Goal: Task Accomplishment & Management: Manage account settings

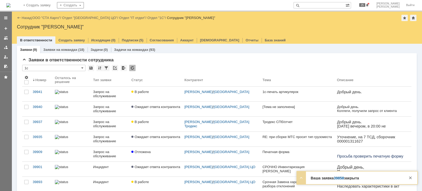
drag, startPoint x: 57, startPoint y: 18, endPoint x: 57, endPoint y: 22, distance: 3.4
click at [57, 18] on link "ООО "СТА Карго"" at bounding box center [46, 18] width 28 height 4
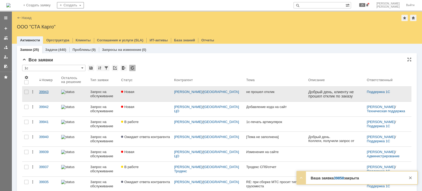
click at [46, 92] on div "39943" at bounding box center [48, 92] width 18 height 4
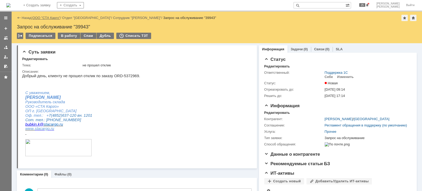
click at [47, 17] on link "ООО "СТА Карго"" at bounding box center [46, 18] width 28 height 4
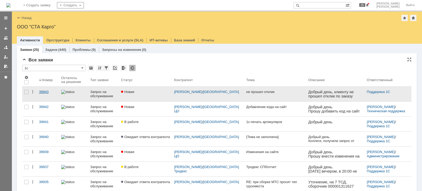
click at [47, 91] on div "39943" at bounding box center [48, 92] width 18 height 4
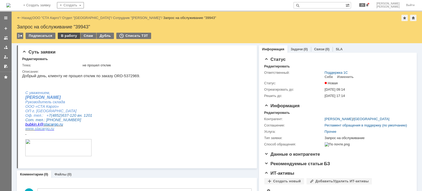
click at [72, 36] on div "В работу" at bounding box center [69, 36] width 22 height 6
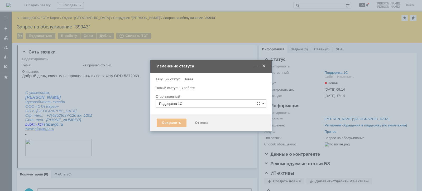
type input "Смирнова Ольга"
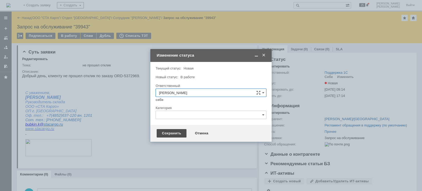
click at [174, 131] on div "Сохранить" at bounding box center [172, 133] width 30 height 8
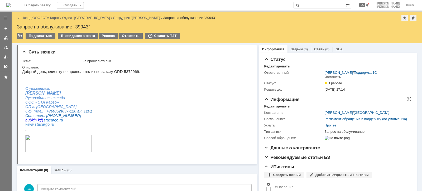
click at [283, 105] on div "Редактировать" at bounding box center [277, 106] width 26 height 4
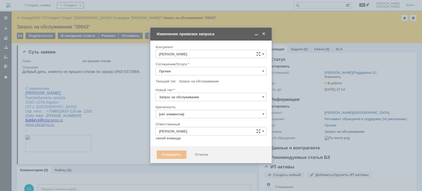
type input "[не указано]"
type input "3. Низкая"
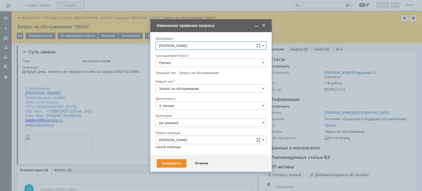
click at [183, 62] on input "Прочее" at bounding box center [211, 63] width 111 height 8
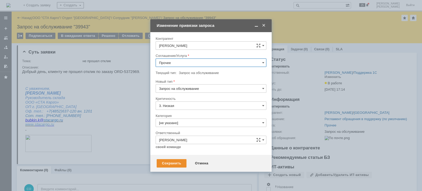
click at [195, 95] on span "WMS Обмены" at bounding box center [211, 95] width 104 height 4
type input "WMS Обмены"
click at [198, 89] on input "Запрос на обслуживание" at bounding box center [211, 88] width 111 height 8
drag, startPoint x: 222, startPoint y: 76, endPoint x: 220, endPoint y: 84, distance: 8.6
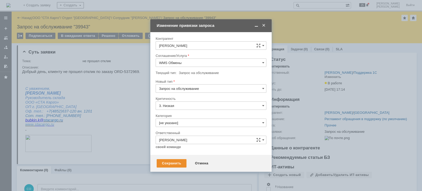
click at [222, 76] on div at bounding box center [211, 78] width 111 height 4
type input "Запрос на обслуживание"
click at [185, 121] on input "[не указано]" at bounding box center [211, 123] width 111 height 8
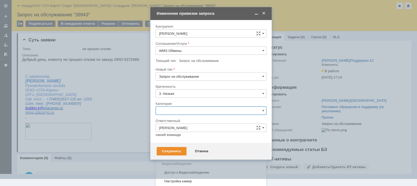
drag, startPoint x: 187, startPoint y: 152, endPoint x: 178, endPoint y: 154, distance: 9.5
click at [187, 152] on div "Ошибка" at bounding box center [211, 155] width 110 height 8
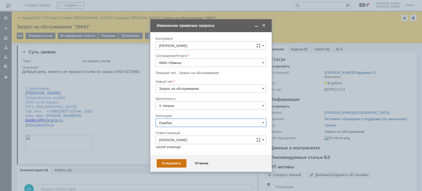
type input "Ошибка"
click at [163, 161] on div "Сохранить" at bounding box center [172, 163] width 30 height 8
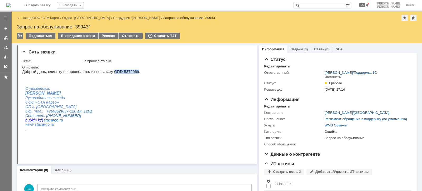
drag, startPoint x: 107, startPoint y: 71, endPoint x: 128, endPoint y: 72, distance: 21.1
click at [128, 72] on p "Добрый день, клиенту не прошел отклик по заказу ORD-5372969." at bounding box center [81, 72] width 118 height 4
copy p "ORD-5372969"
drag, startPoint x: 57, startPoint y: 17, endPoint x: 58, endPoint y: 21, distance: 3.7
click at [57, 17] on link "ООО "СТА Карго"" at bounding box center [46, 18] width 28 height 4
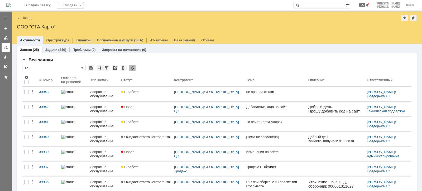
drag, startPoint x: 7, startPoint y: 47, endPoint x: 8, endPoint y: 50, distance: 3.5
click at [7, 47] on div at bounding box center [6, 47] width 4 height 4
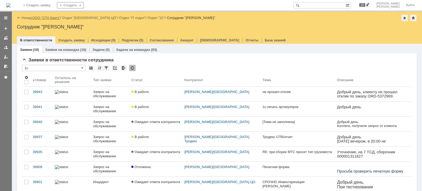
click at [47, 18] on link "ООО "СТА Карго"" at bounding box center [46, 18] width 28 height 4
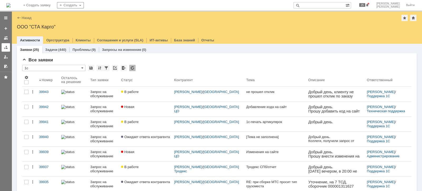
click at [7, 49] on div at bounding box center [6, 47] width 4 height 4
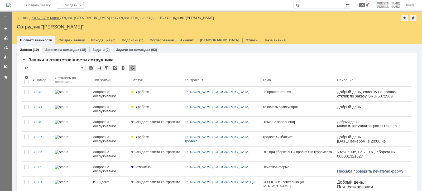
click at [54, 17] on link "ООО "СТА Карго"" at bounding box center [46, 18] width 28 height 4
